Goal: Information Seeking & Learning: Check status

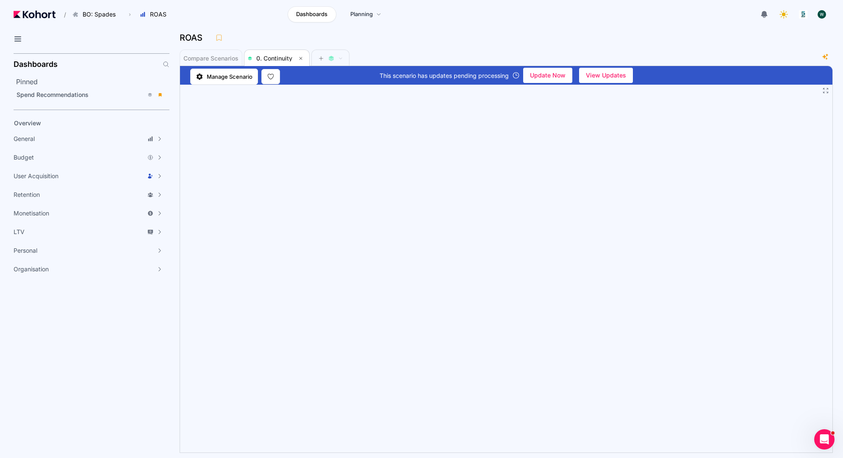
click at [238, 9] on div "Dashboards Planning" at bounding box center [338, 14] width 327 height 16
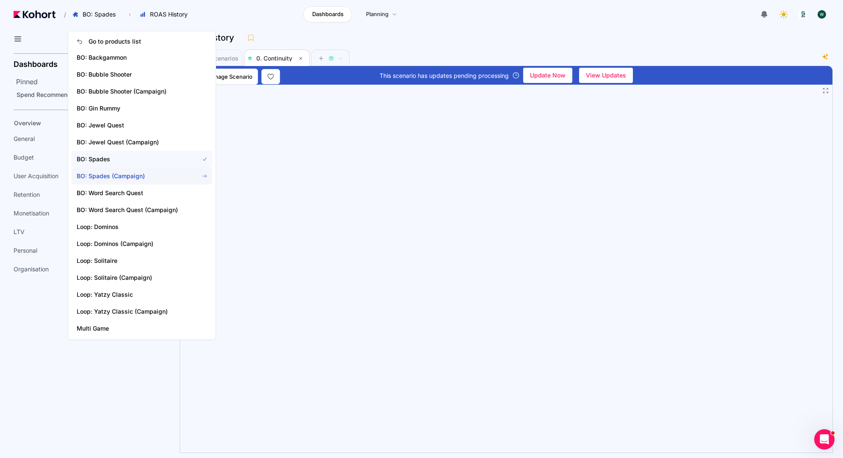
click at [111, 177] on span "BO: Spades (Campaign)" at bounding box center [133, 176] width 112 height 8
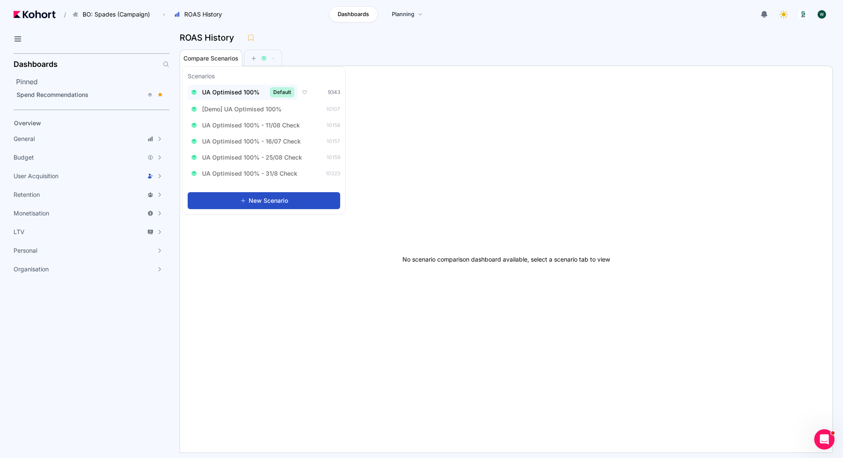
click at [252, 88] on div "UA Optimised 100% Default" at bounding box center [242, 92] width 103 height 10
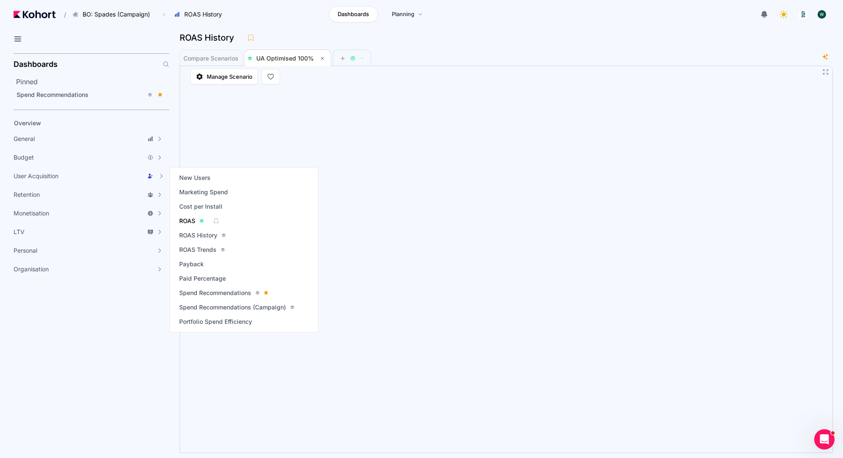
click at [189, 219] on span "ROAS" at bounding box center [187, 221] width 16 height 8
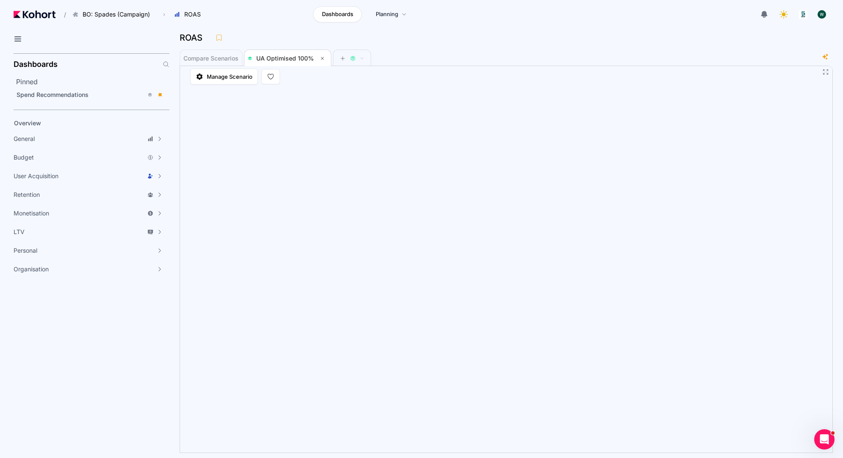
click at [270, 32] on div "ROAS" at bounding box center [503, 37] width 646 height 13
